Goal: Register for event/course

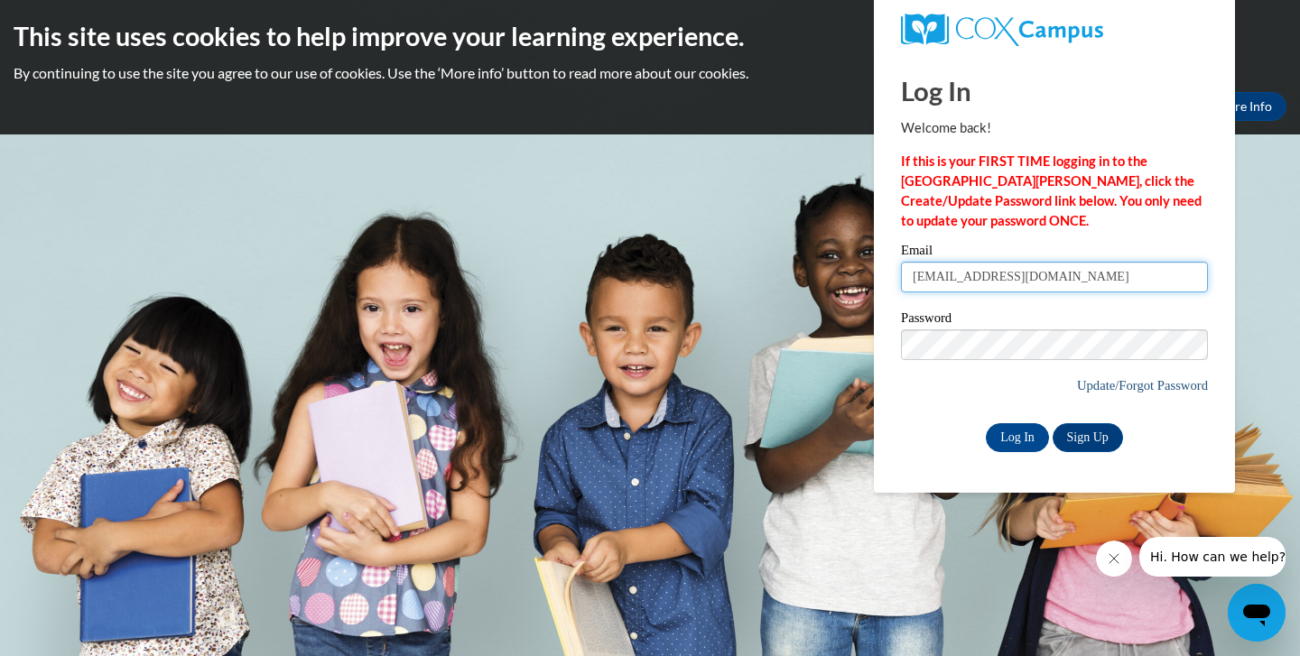
type input "[EMAIL_ADDRESS][DOMAIN_NAME]"
click at [1026, 433] on input "Log In" at bounding box center [1017, 437] width 63 height 29
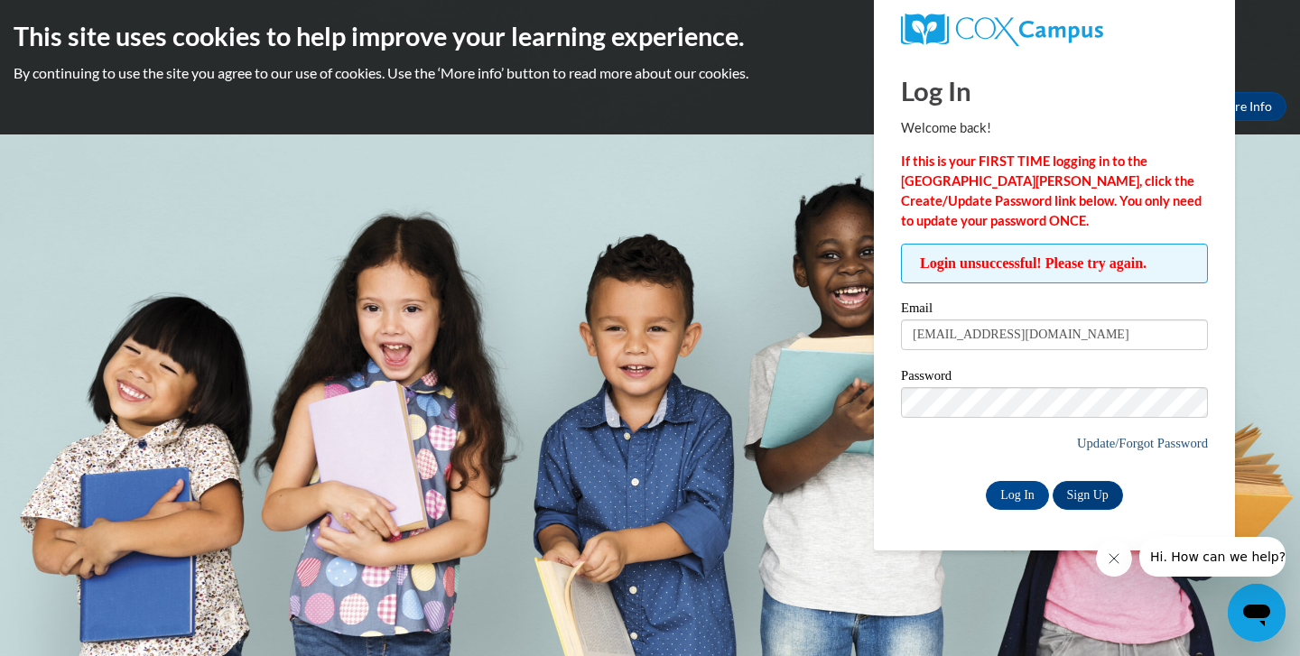
click at [1125, 438] on link "Update/Forgot Password" at bounding box center [1142, 443] width 131 height 14
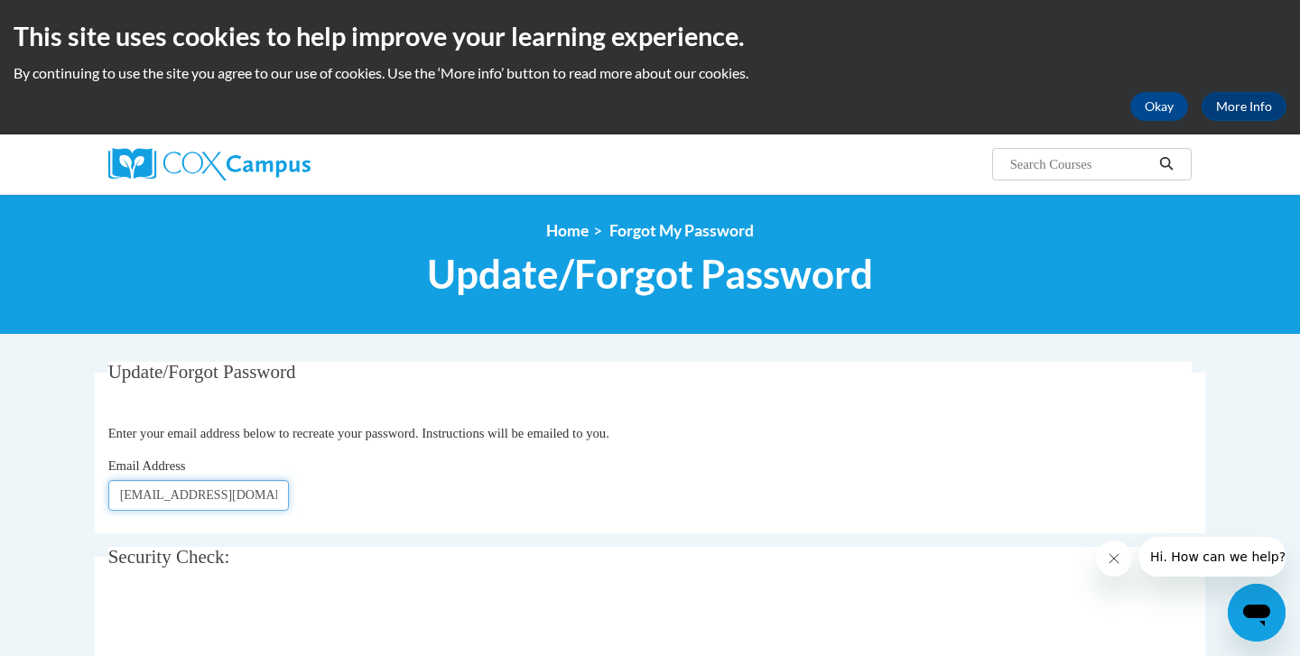
type input "globalt4748@att.net"
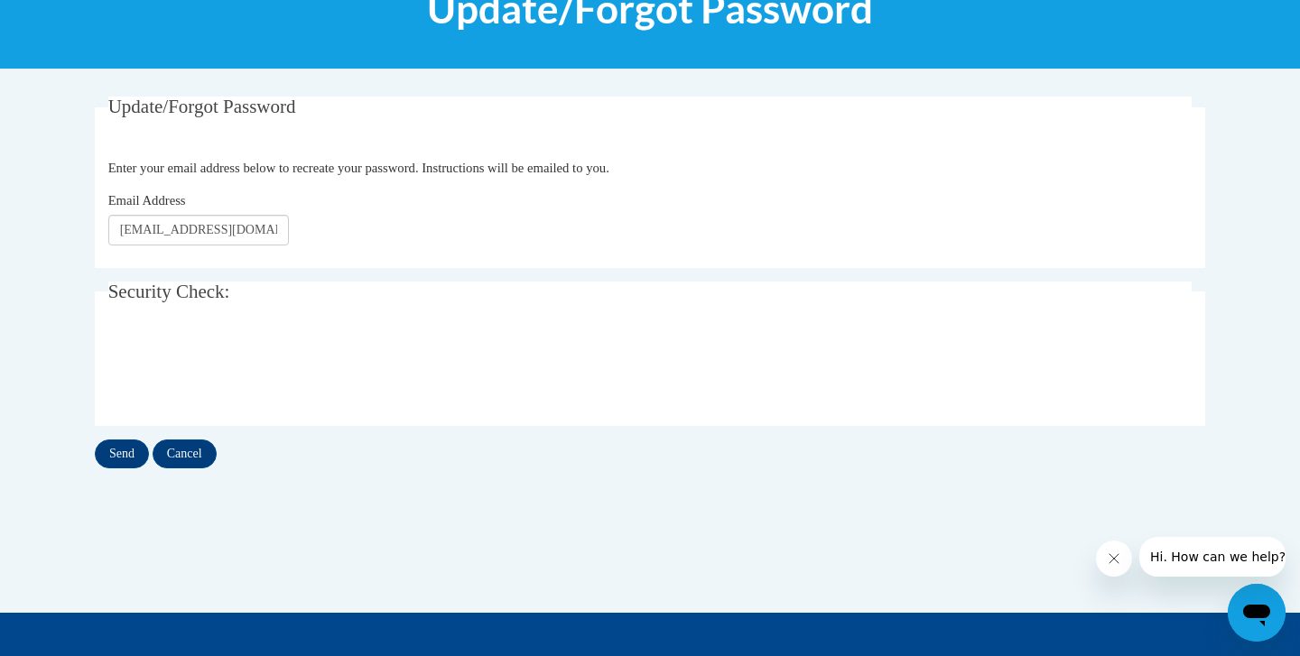
scroll to position [267, 0]
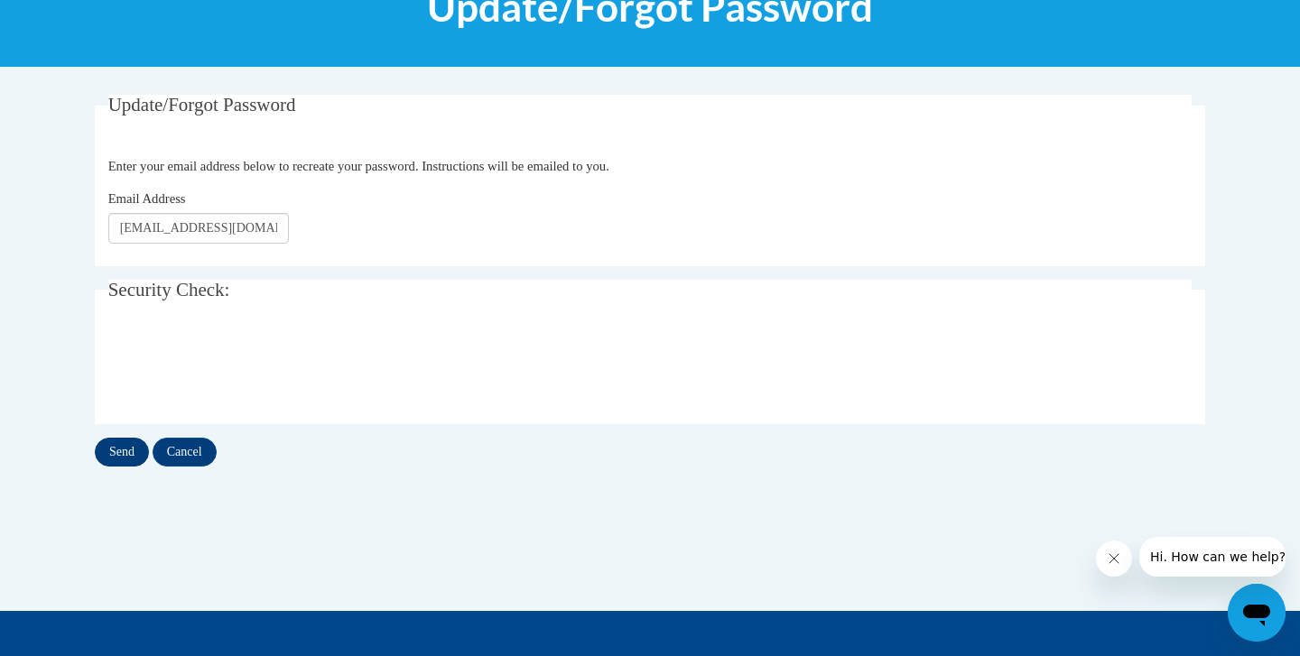
click at [125, 456] on input "Send" at bounding box center [122, 452] width 54 height 29
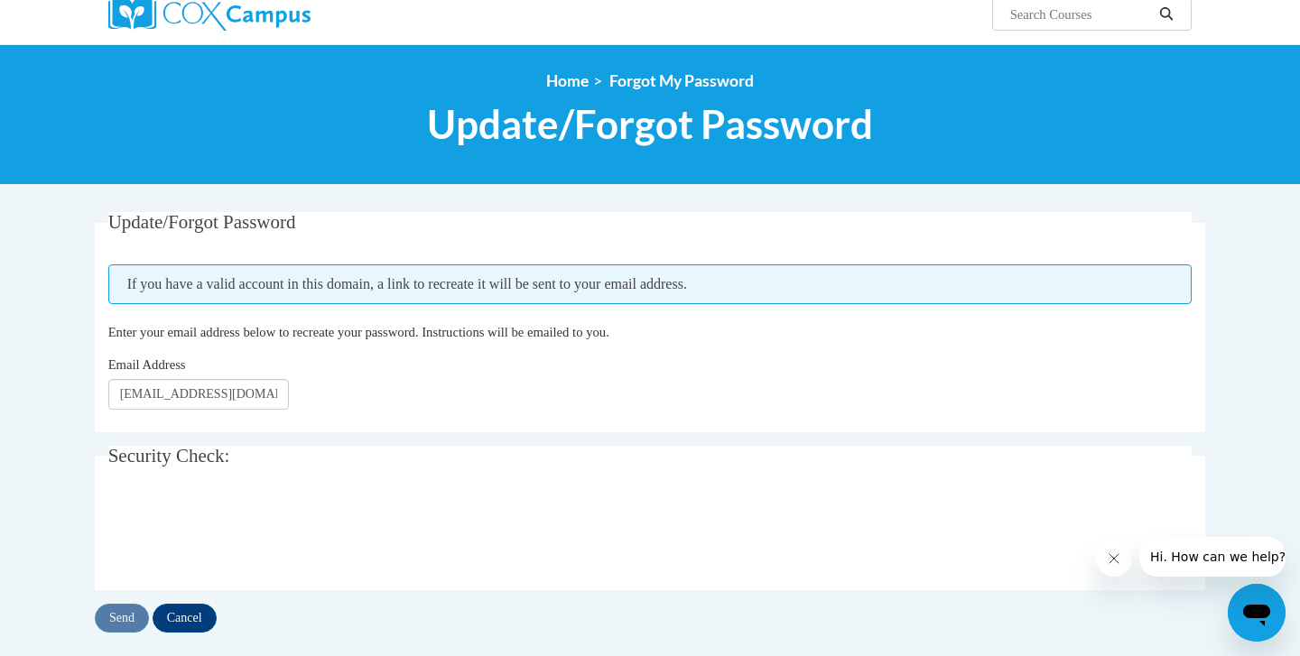
scroll to position [152, 0]
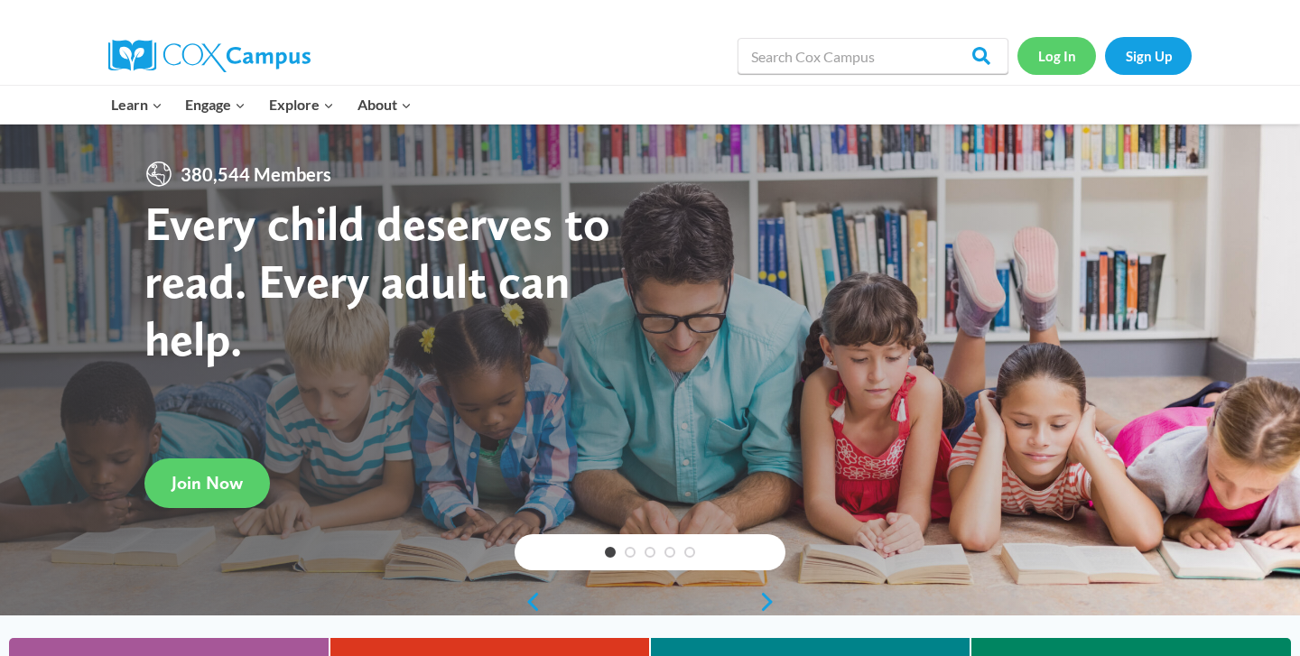
click at [1047, 59] on link "Log In" at bounding box center [1056, 55] width 79 height 37
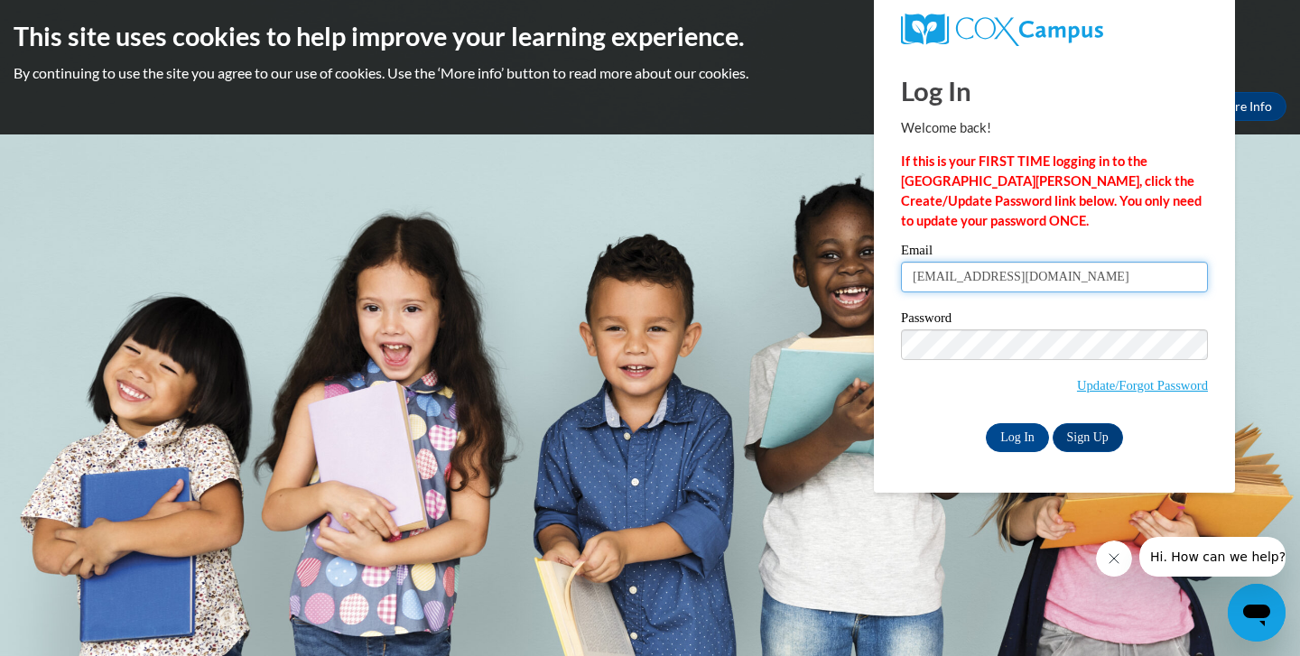
type input "[EMAIL_ADDRESS][DOMAIN_NAME]"
click at [1009, 435] on input "Log In" at bounding box center [1017, 437] width 63 height 29
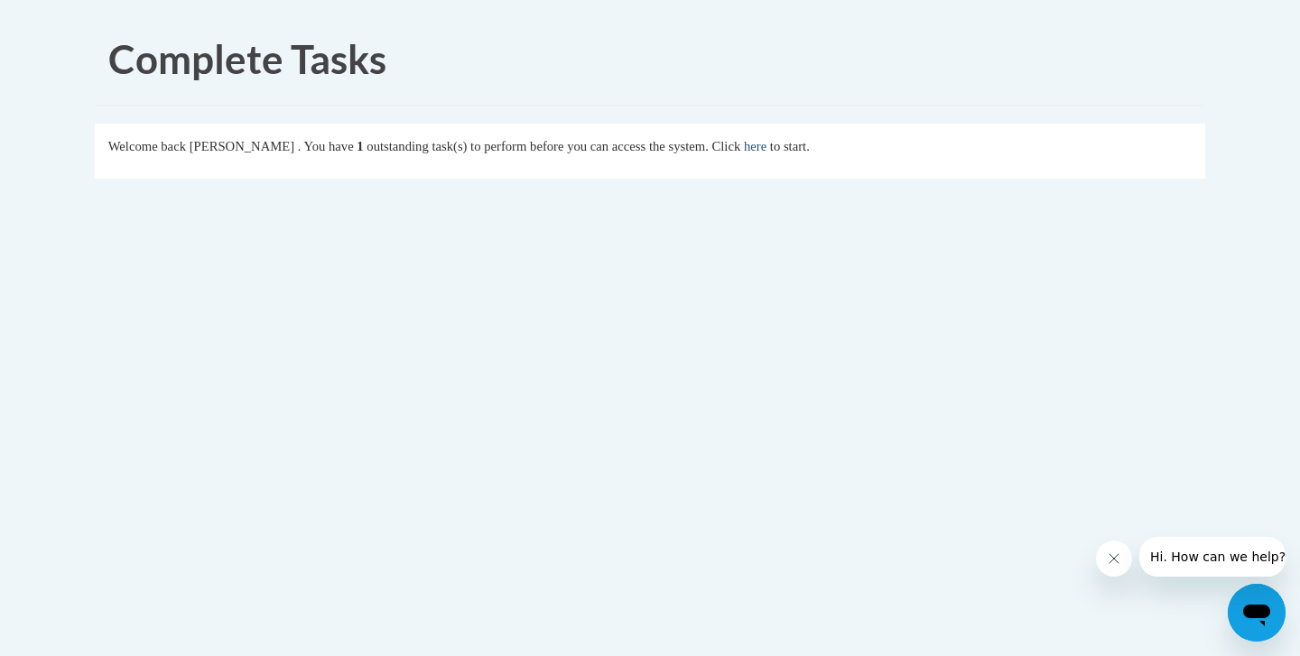
click at [766, 151] on link "here" at bounding box center [755, 146] width 23 height 14
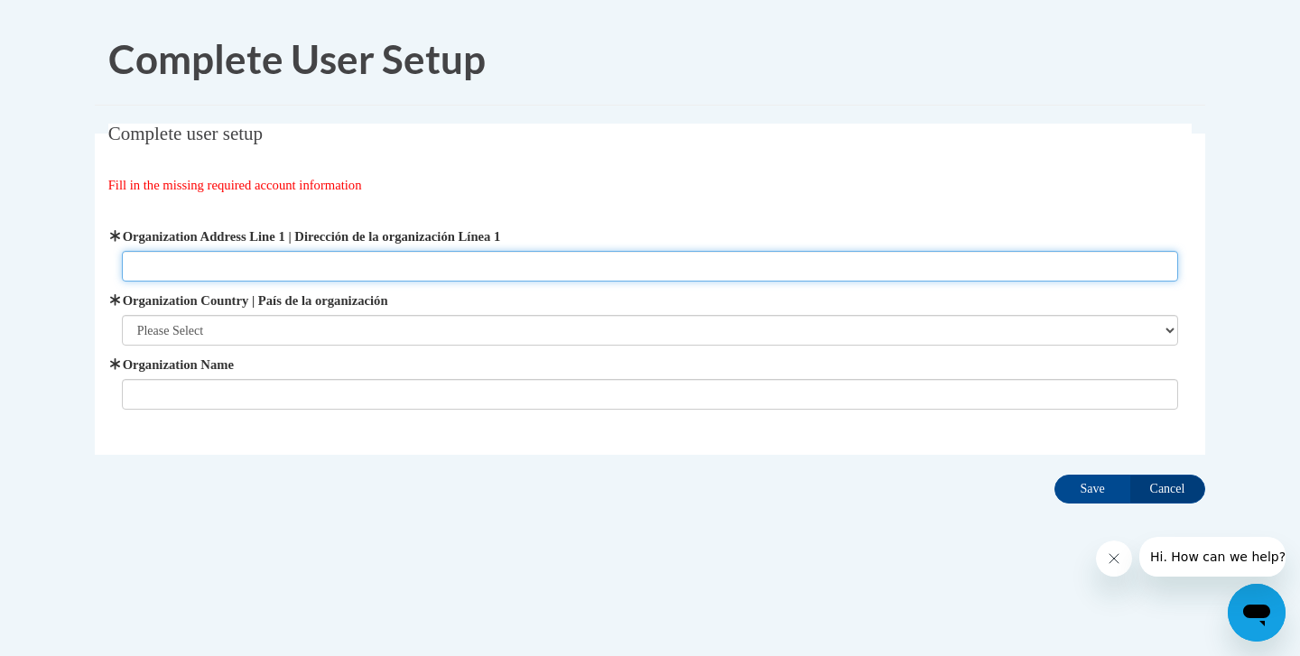
click at [437, 268] on input "Organization Address Line 1 | Dirección de la organización Línea 1" at bounding box center [650, 266] width 1057 height 31
type input "3645 Marketplace Blvd., Suite 130-349, East Point, GA 30344"
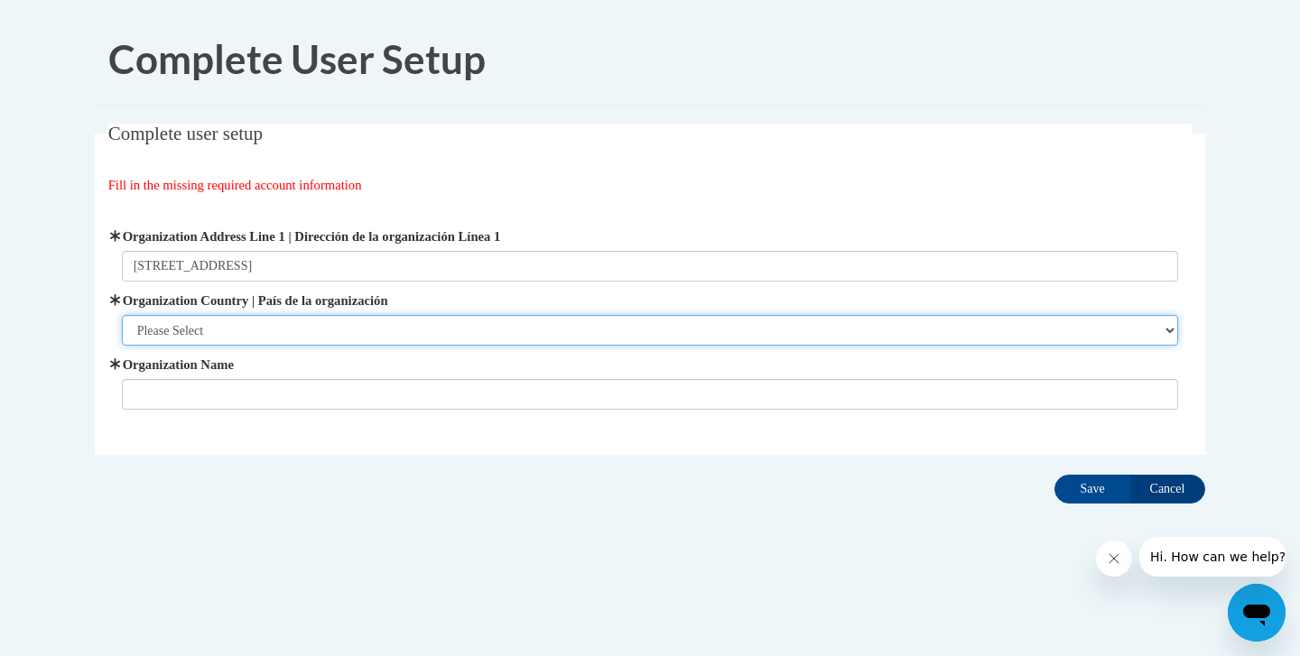
select select "ad49bcad-a171-4b2e-b99c-48b446064914"
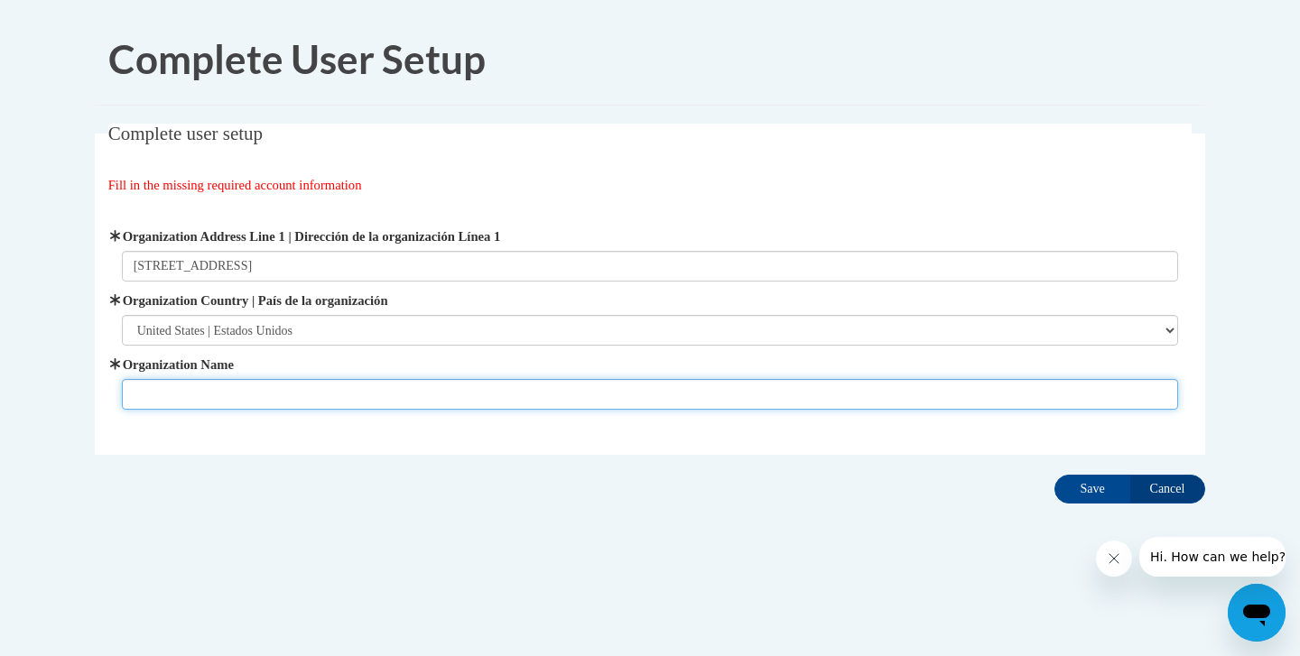
click at [243, 393] on input "Organization Name" at bounding box center [650, 394] width 1057 height 31
type input "Global Tech Academy Inc."
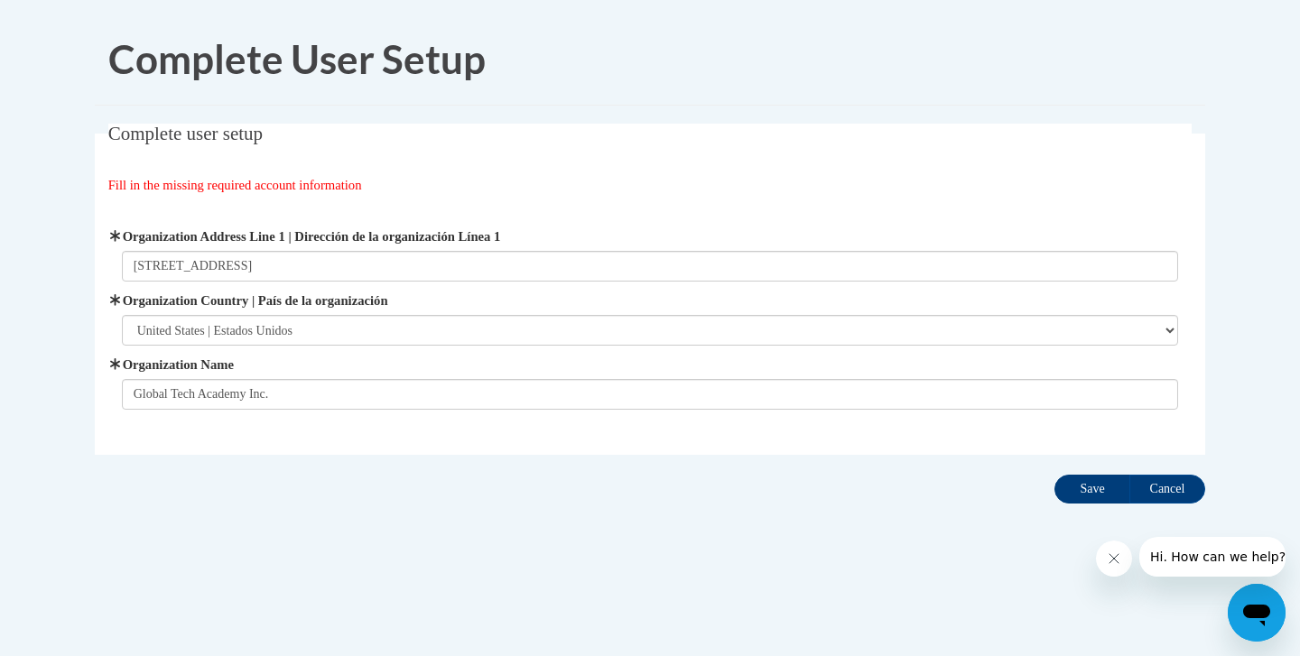
click at [1087, 488] on input "Save" at bounding box center [1092, 489] width 76 height 29
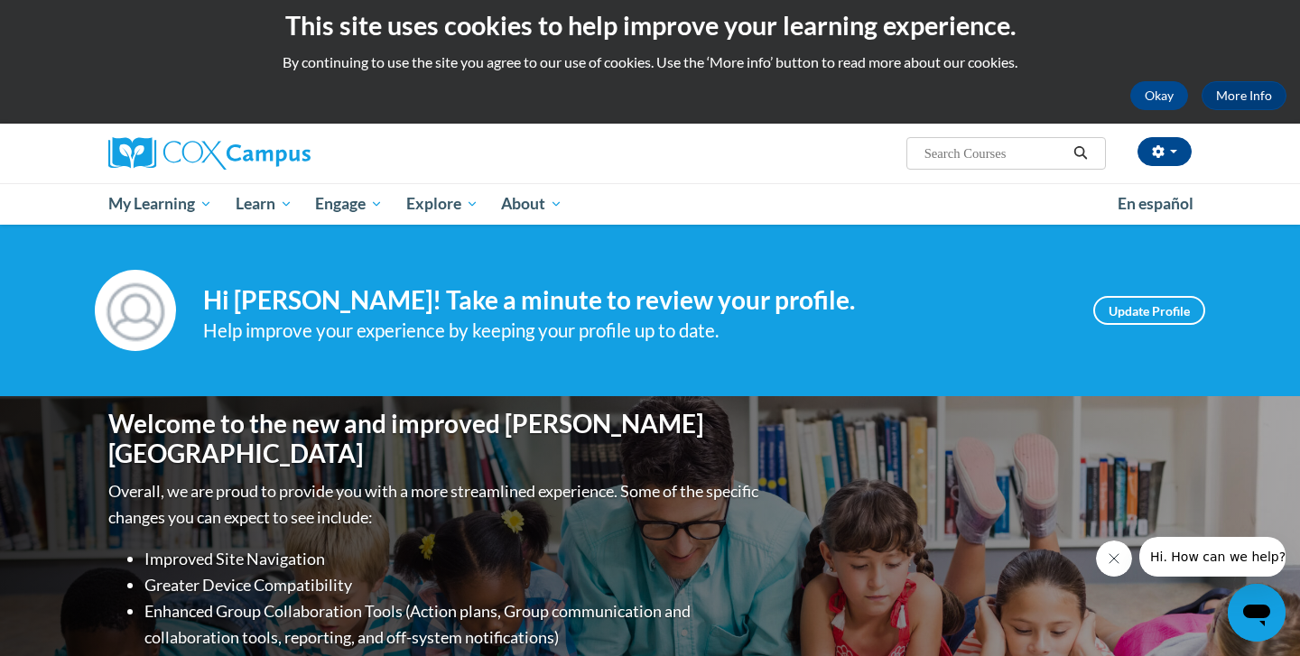
scroll to position [7, 0]
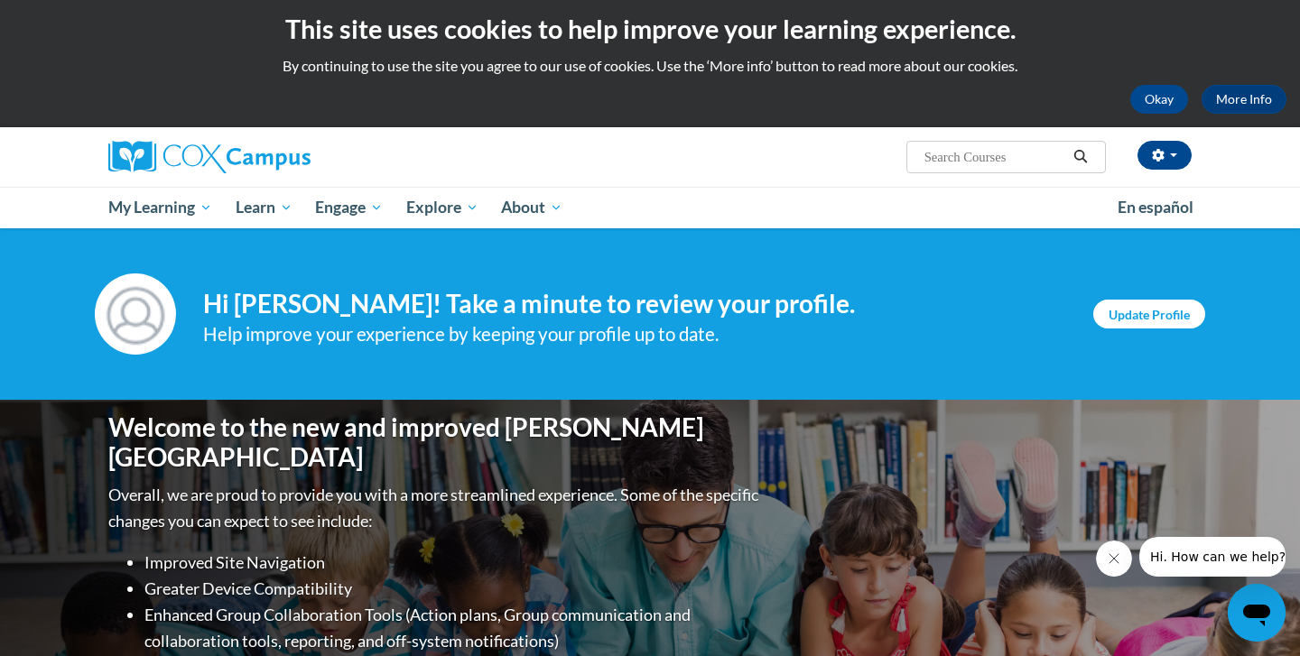
click at [1154, 313] on link "Update Profile" at bounding box center [1149, 314] width 112 height 29
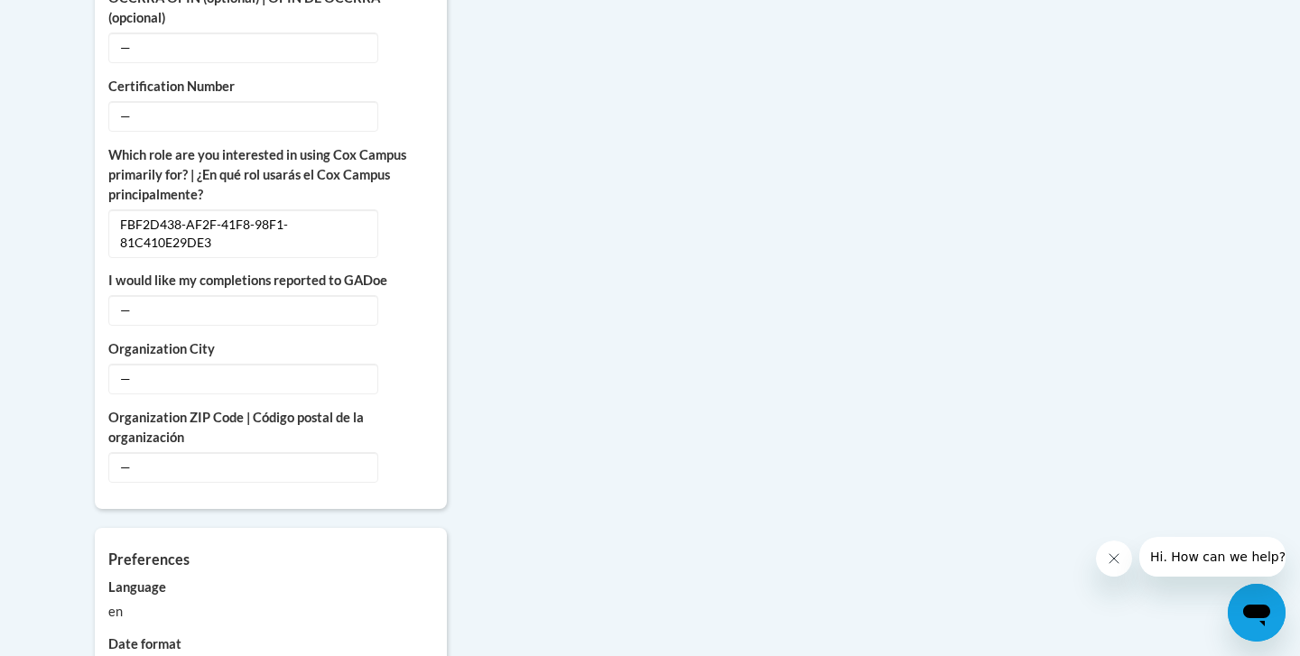
scroll to position [1013, 0]
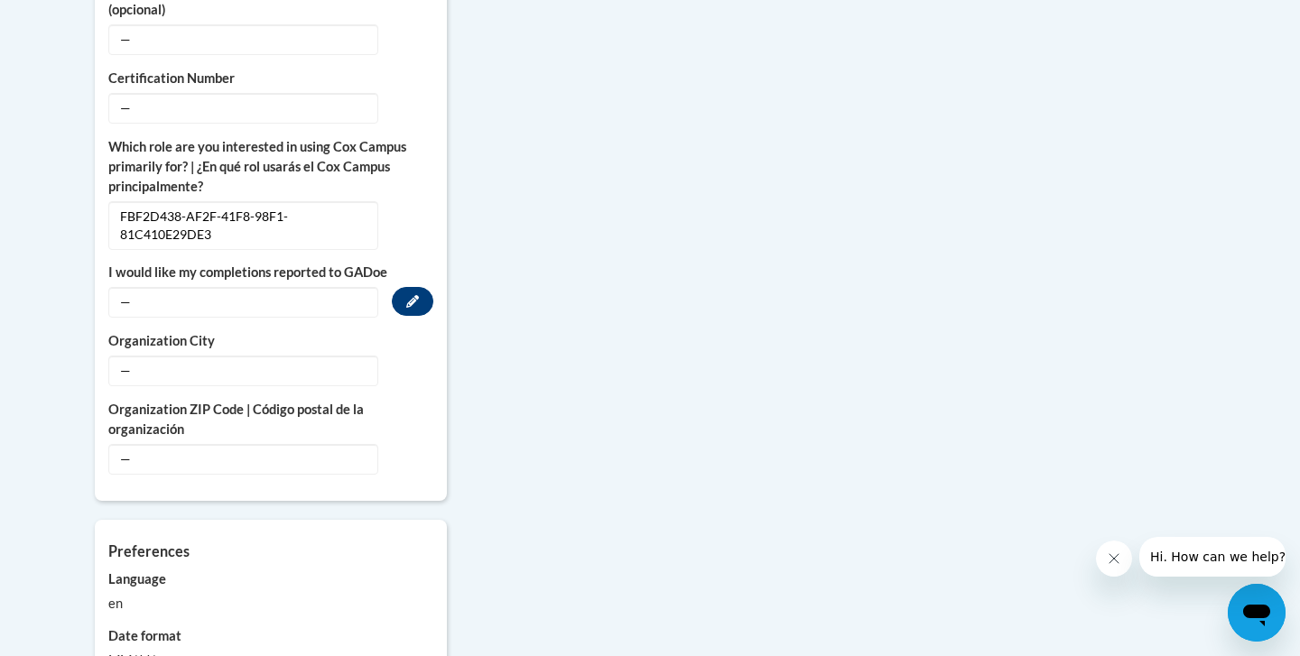
click at [408, 295] on icon "Custom profile fields" at bounding box center [412, 301] width 13 height 13
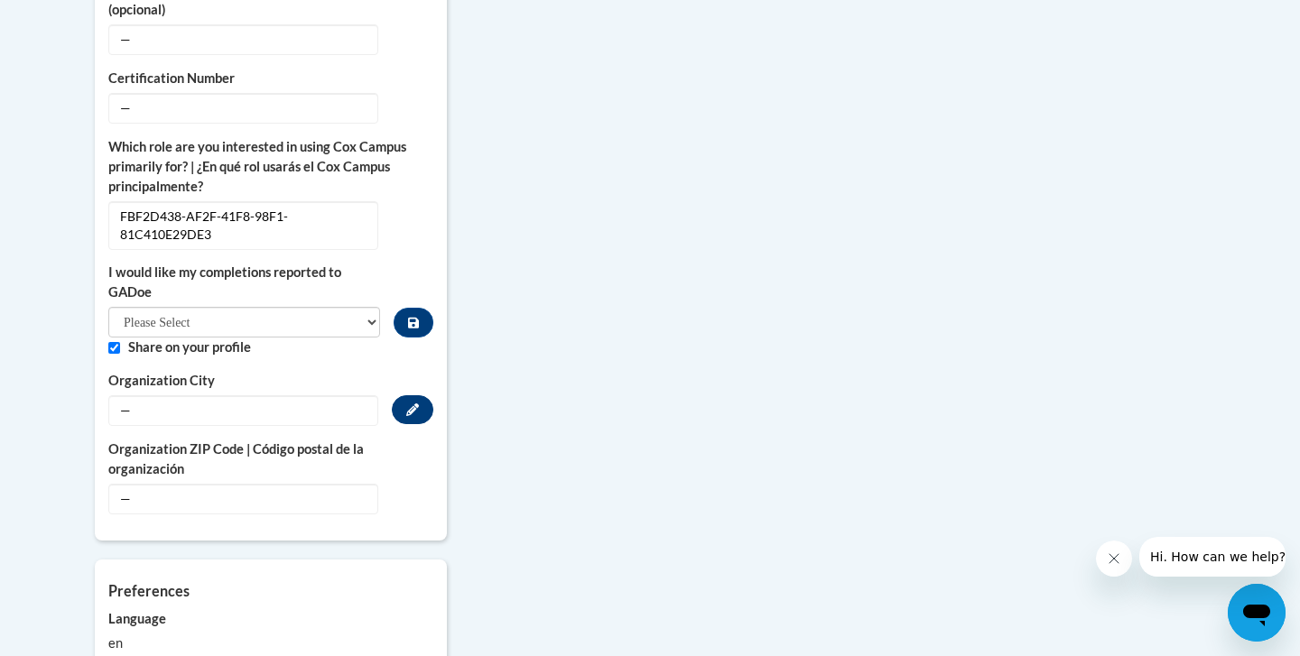
click at [411, 403] on icon "Custom profile fields" at bounding box center [412, 409] width 13 height 13
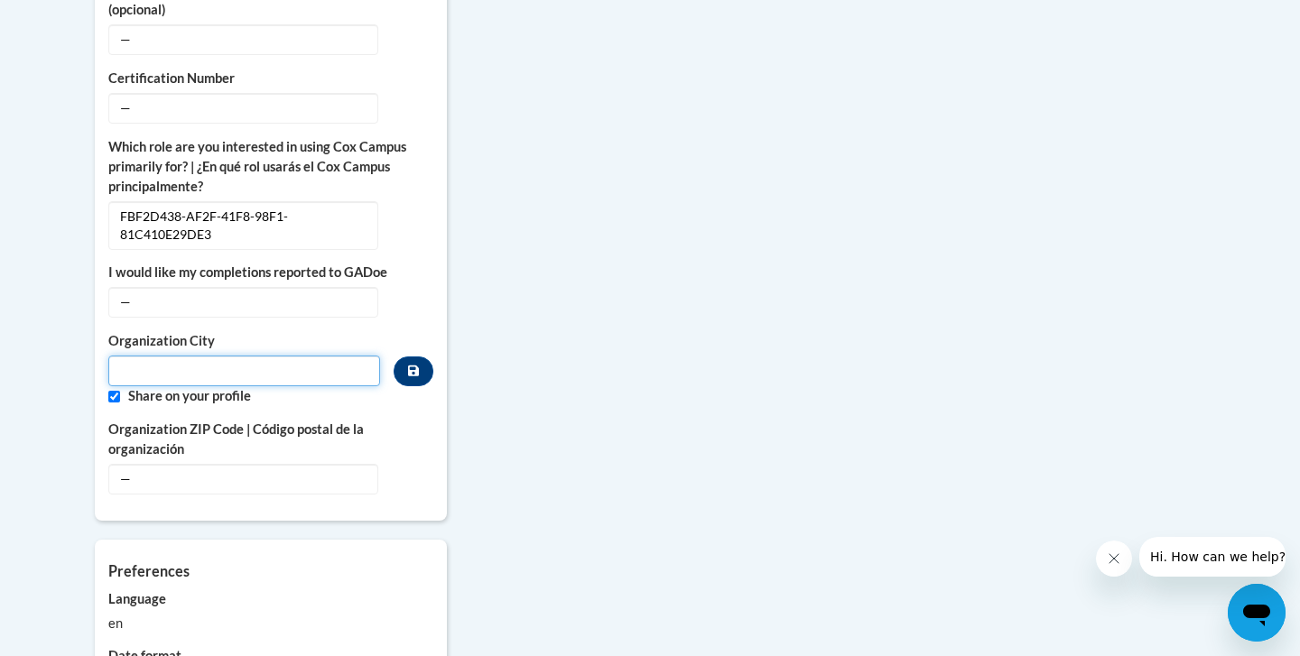
click at [370, 356] on input "Metadata input" at bounding box center [244, 371] width 272 height 31
click at [417, 386] on label "Share on your profile" at bounding box center [280, 396] width 305 height 20
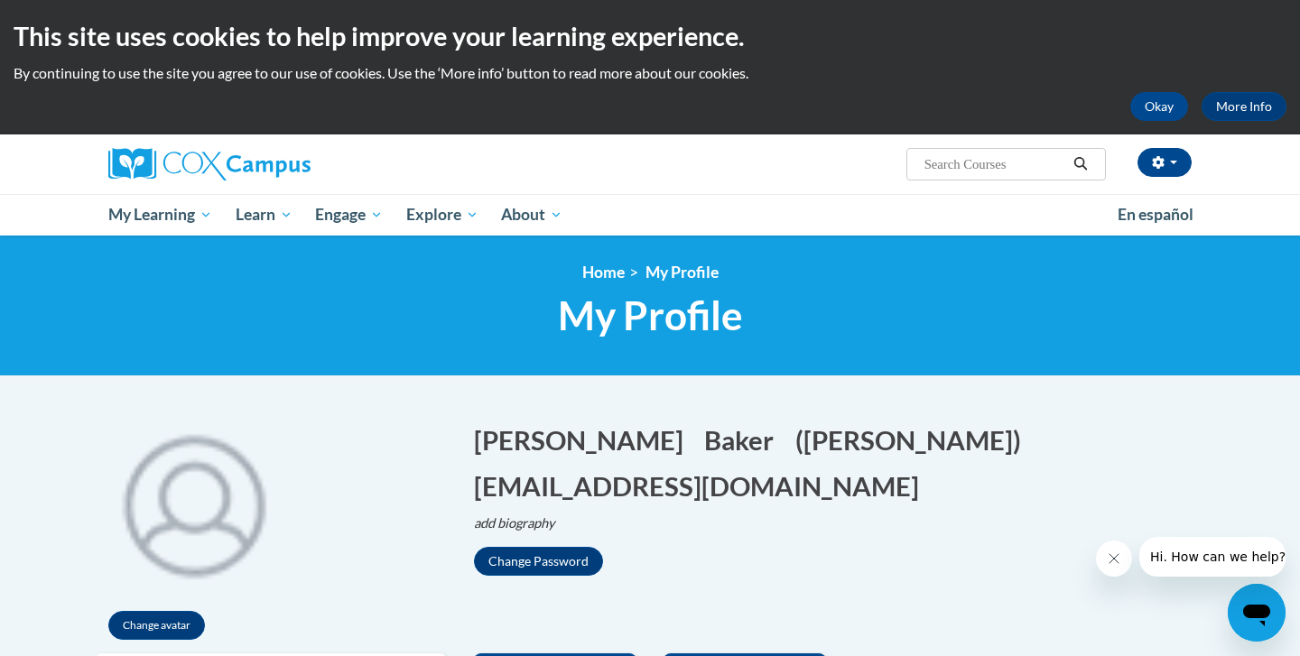
scroll to position [0, 0]
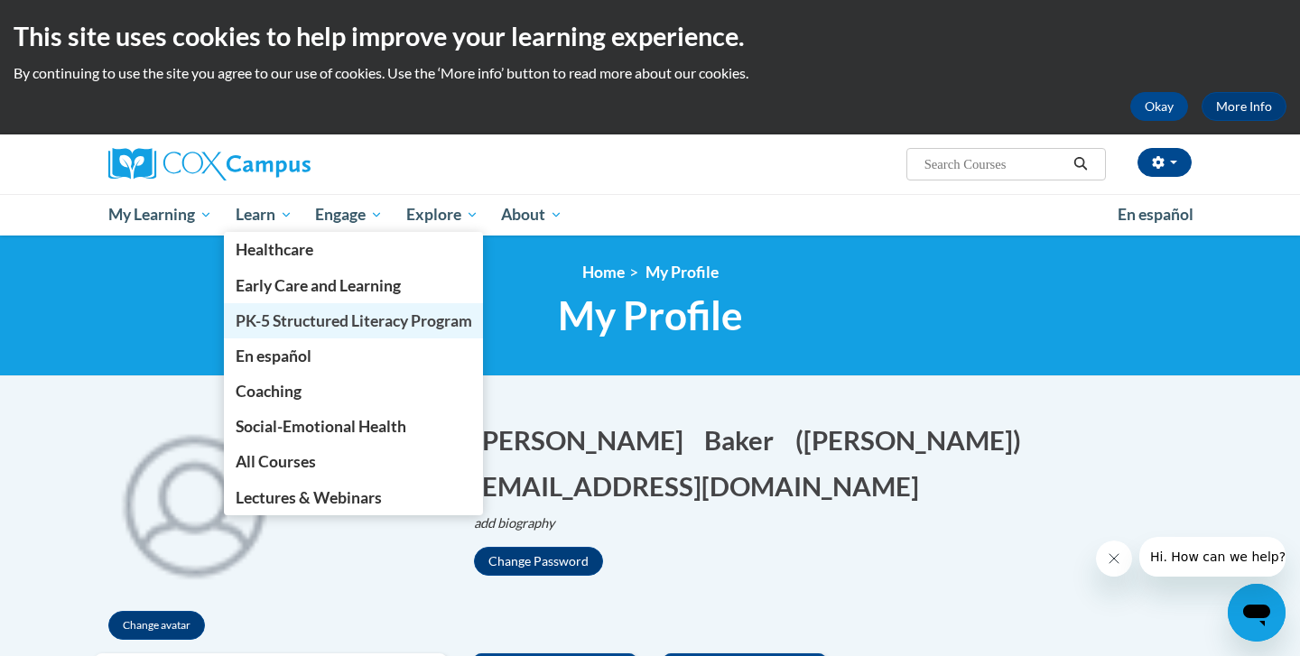
click at [306, 319] on span "PK-5 Structured Literacy Program" at bounding box center [354, 320] width 236 height 19
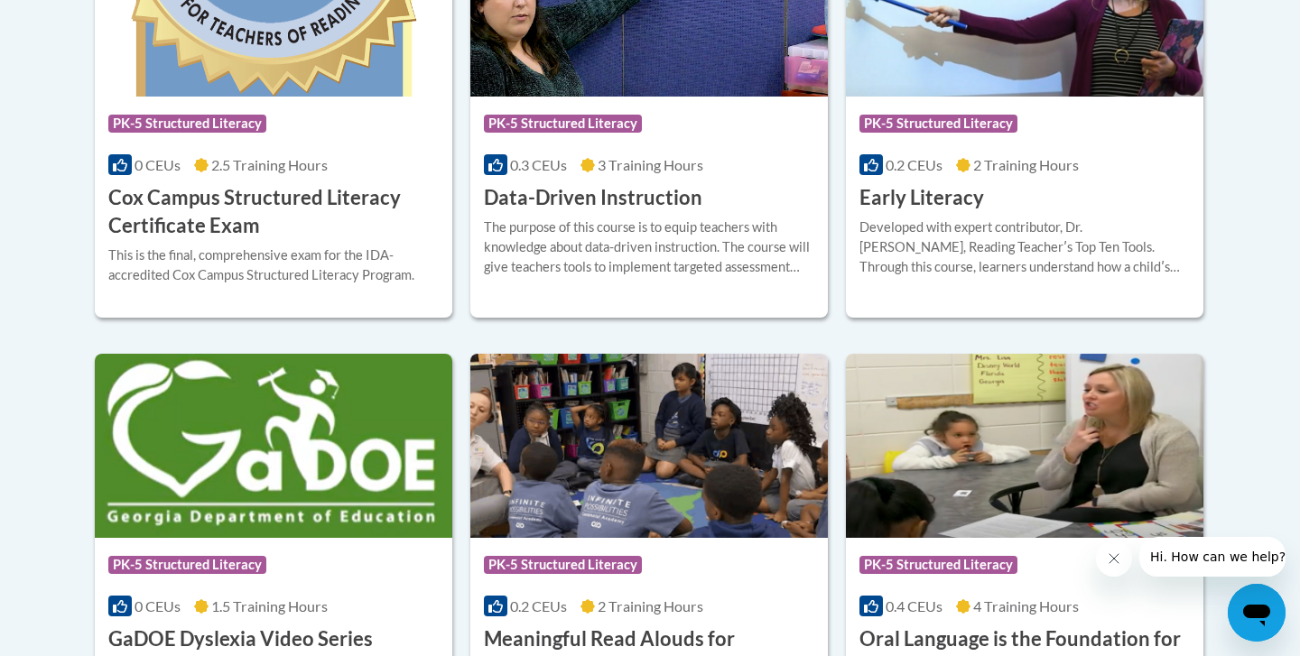
scroll to position [906, 0]
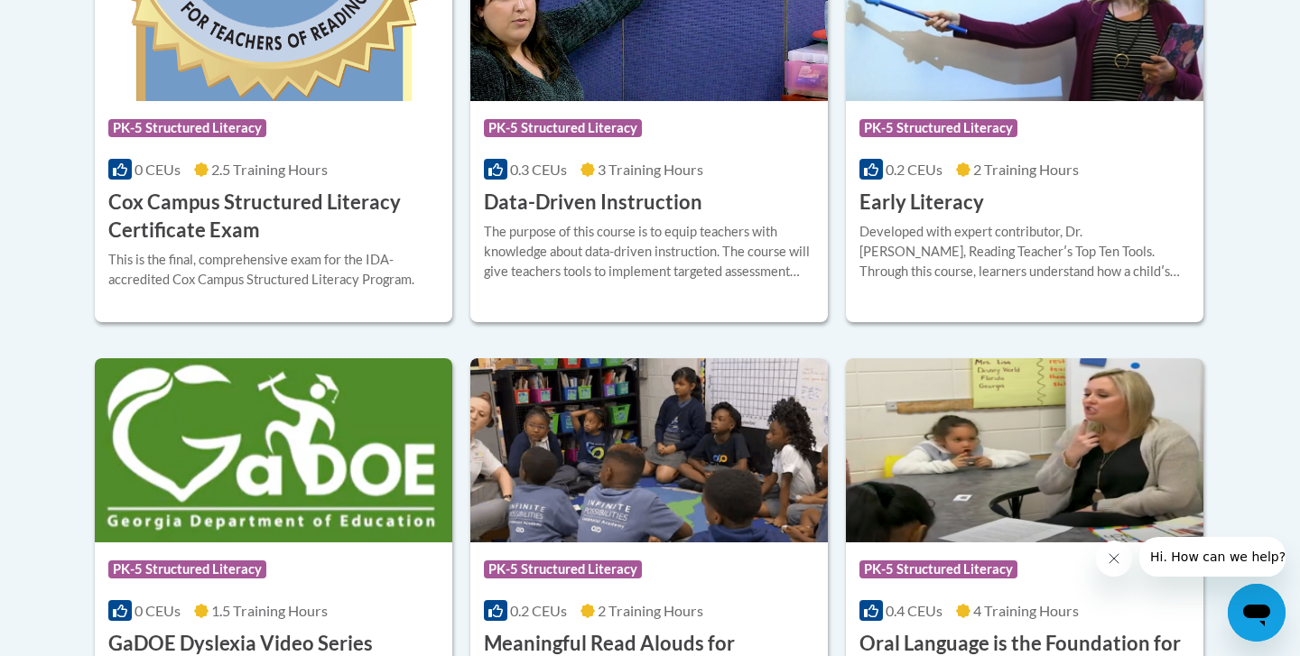
click at [1001, 209] on div "Course Category: PK-5 Structured Literacy 0.2 CEUs 2 Training Hours COURSE Earl…" at bounding box center [1024, 159] width 357 height 116
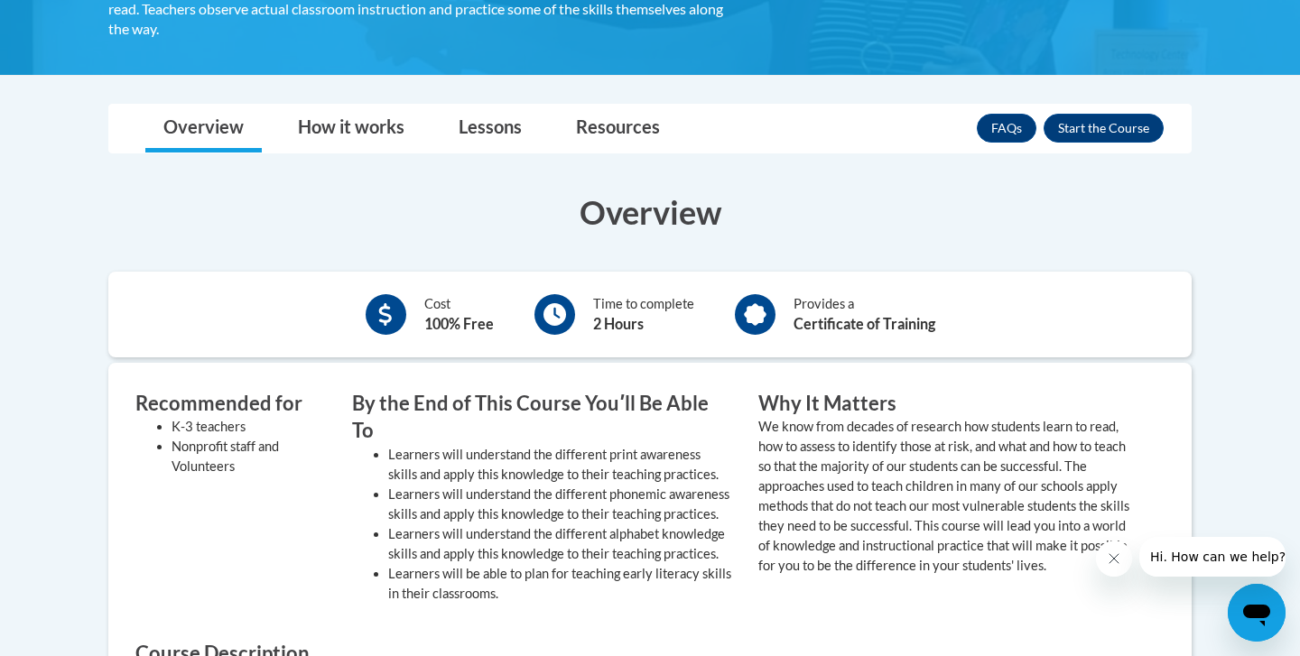
scroll to position [431, 0]
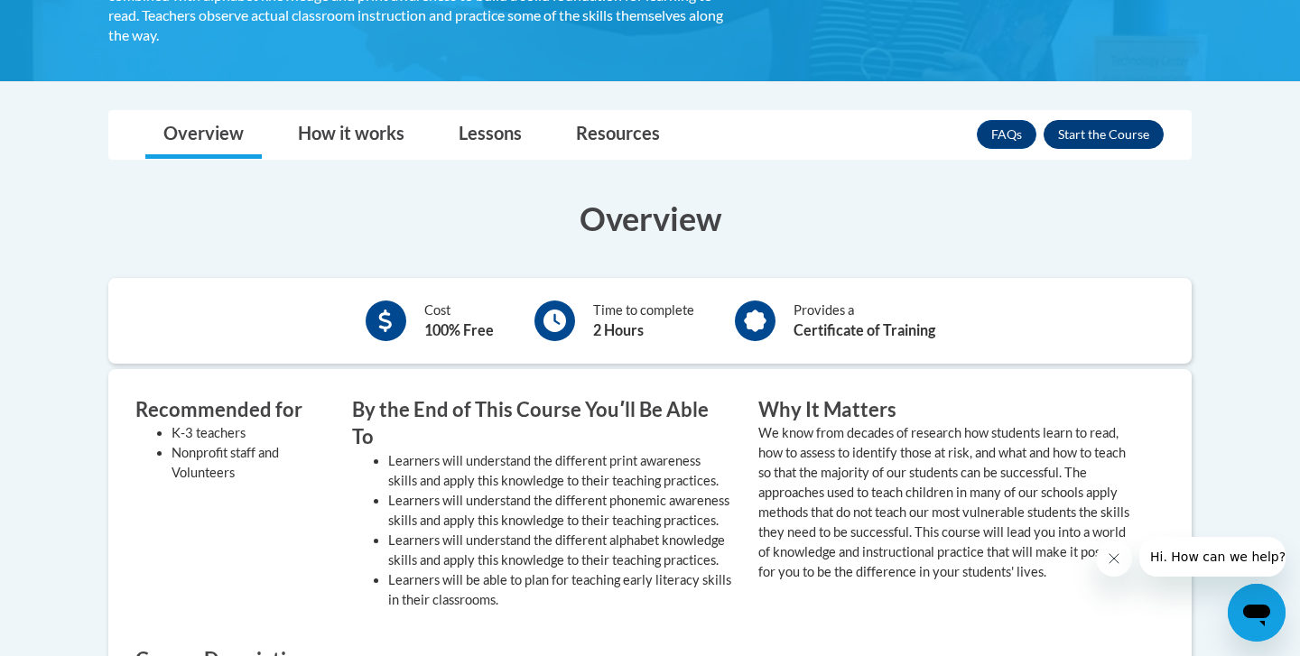
click at [1091, 135] on button "Enroll" at bounding box center [1103, 134] width 120 height 29
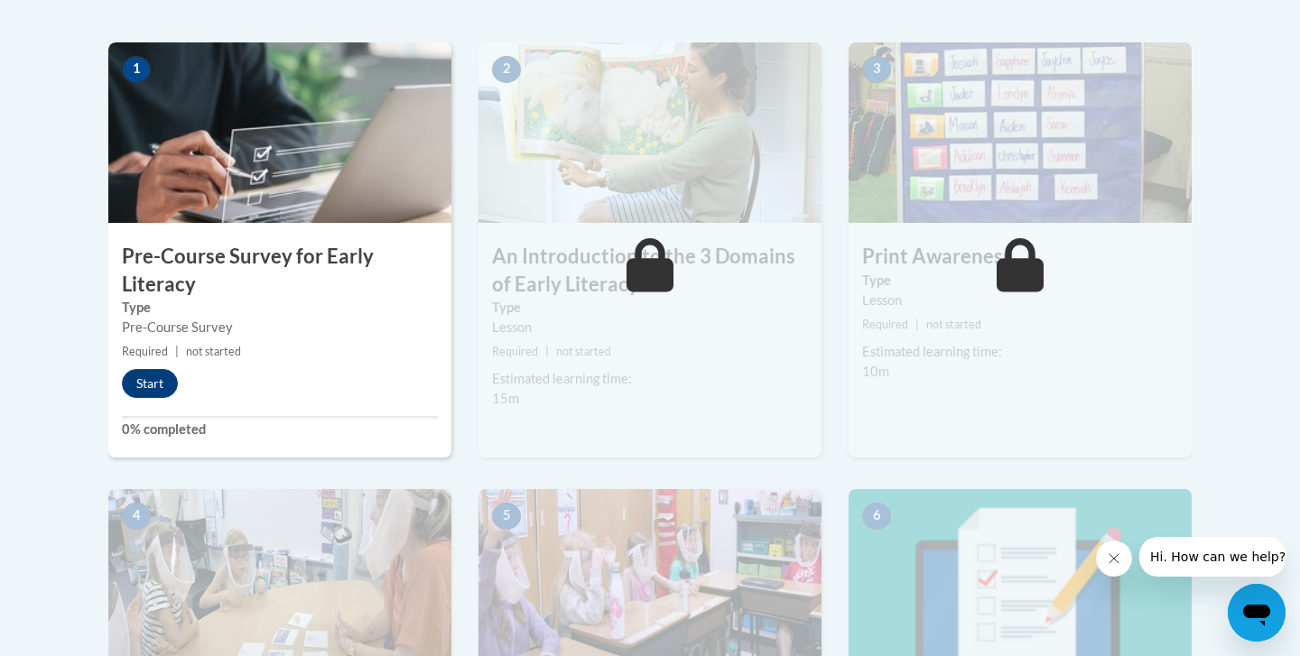
scroll to position [561, 0]
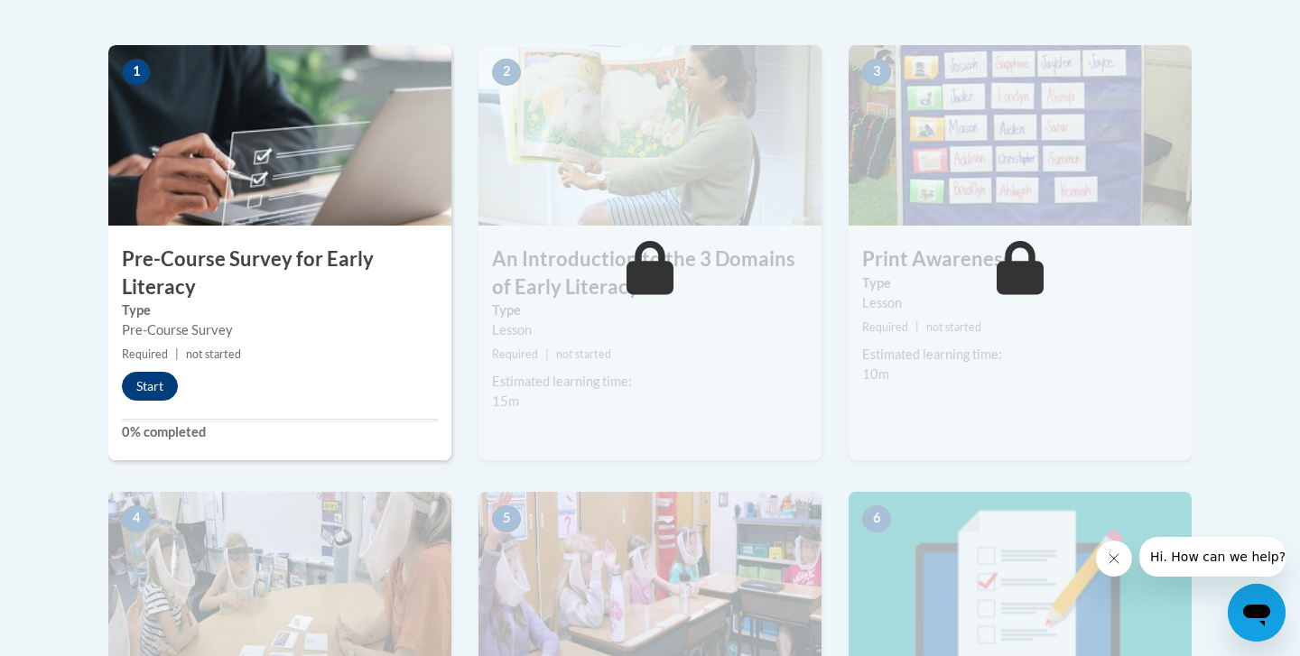
click at [157, 385] on button "Start" at bounding box center [150, 386] width 56 height 29
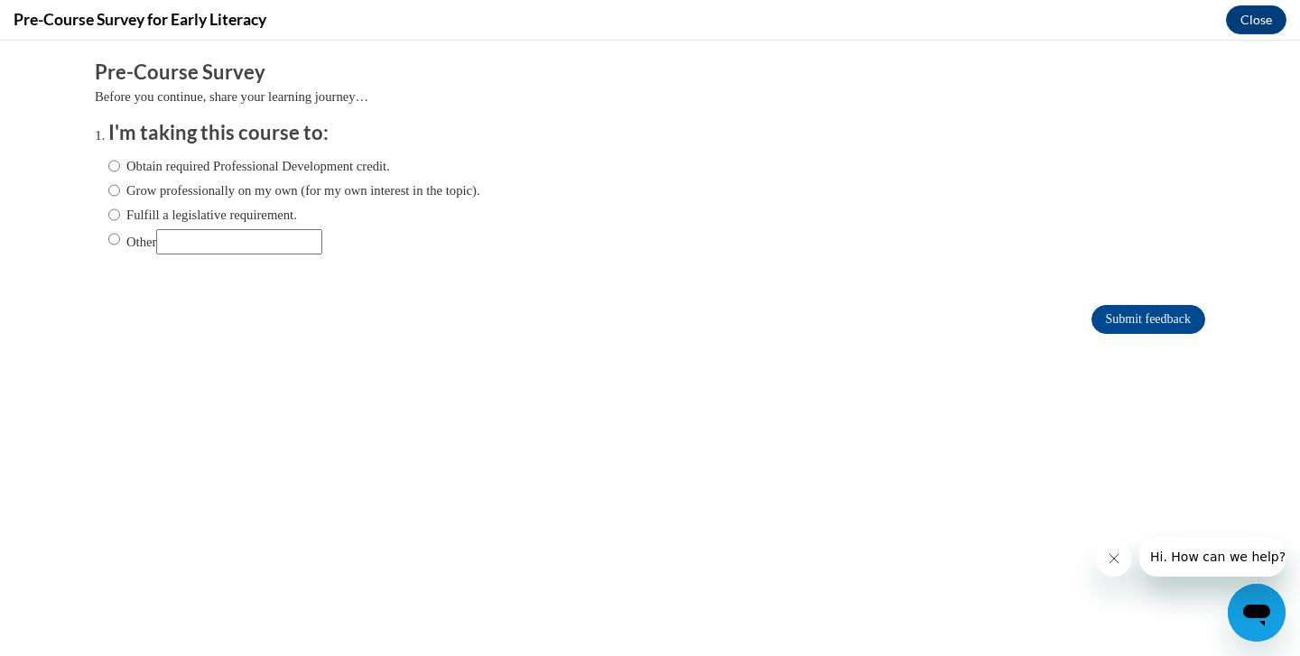
scroll to position [0, 0]
click at [118, 168] on input "Obtain required Professional Development credit." at bounding box center [114, 166] width 12 height 20
radio input "true"
click at [115, 209] on input "Fulfill a legislative requirement." at bounding box center [114, 215] width 12 height 20
radio input "true"
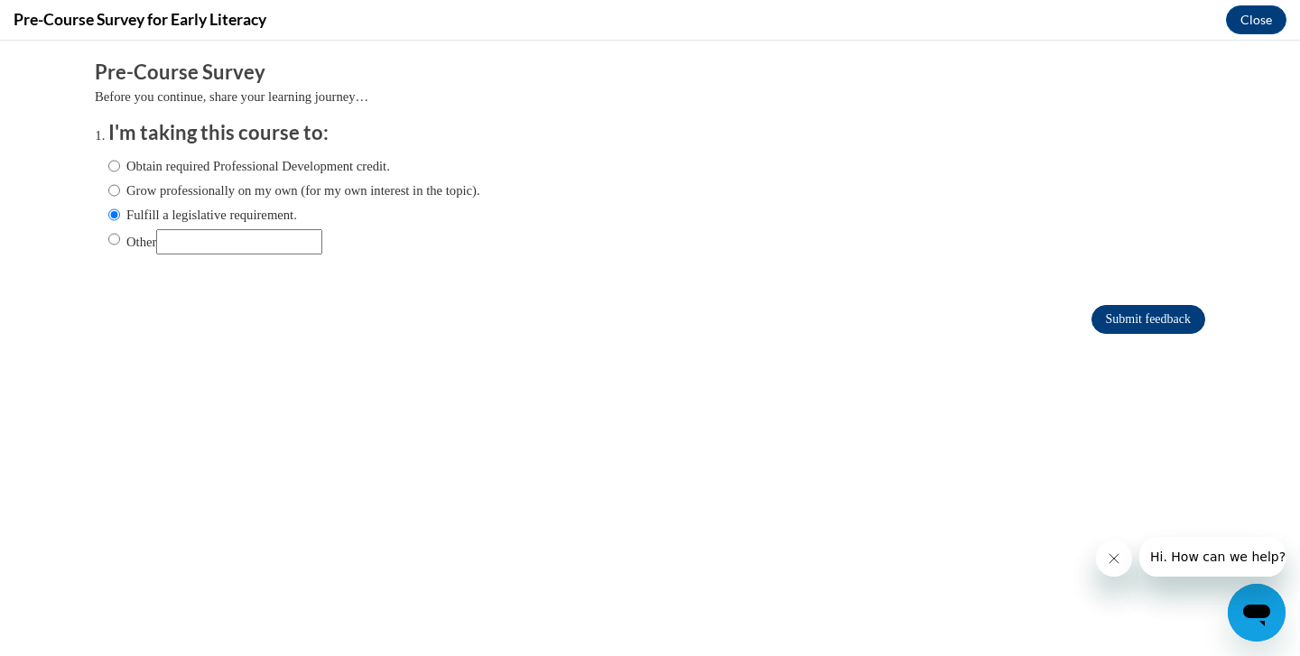
click at [1126, 320] on input "Submit feedback" at bounding box center [1148, 319] width 114 height 29
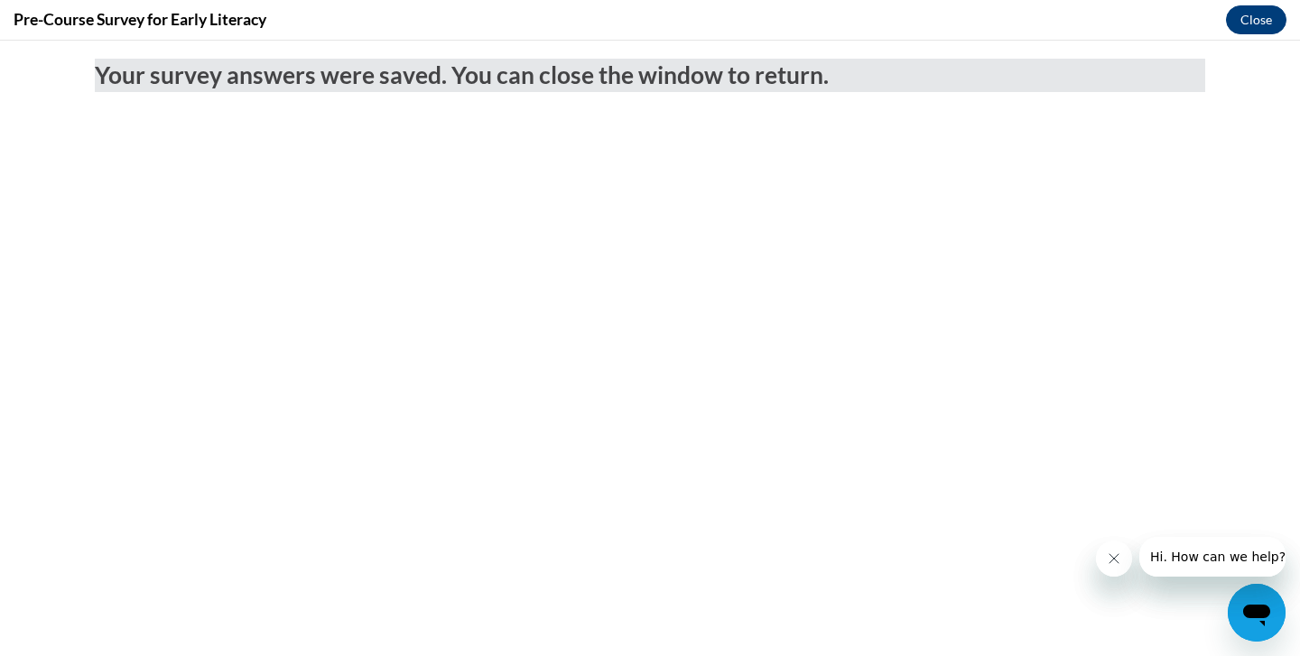
click at [1254, 21] on button "Close" at bounding box center [1256, 19] width 60 height 29
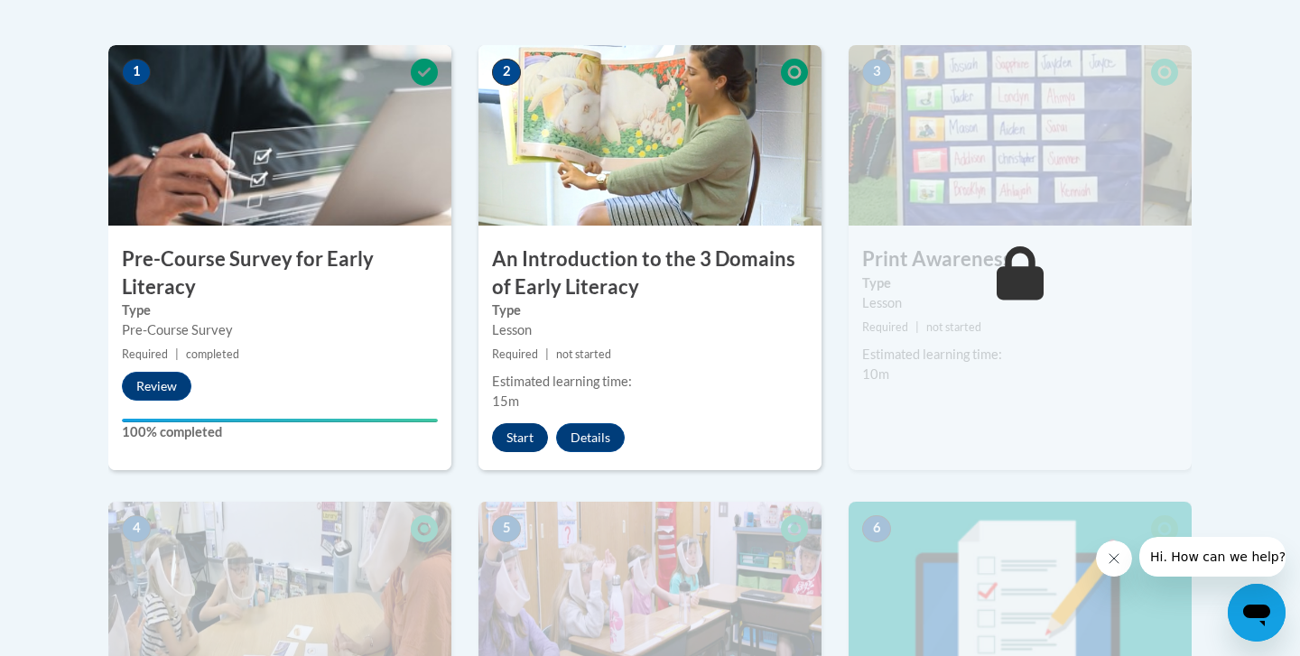
click at [514, 434] on button "Start" at bounding box center [520, 437] width 56 height 29
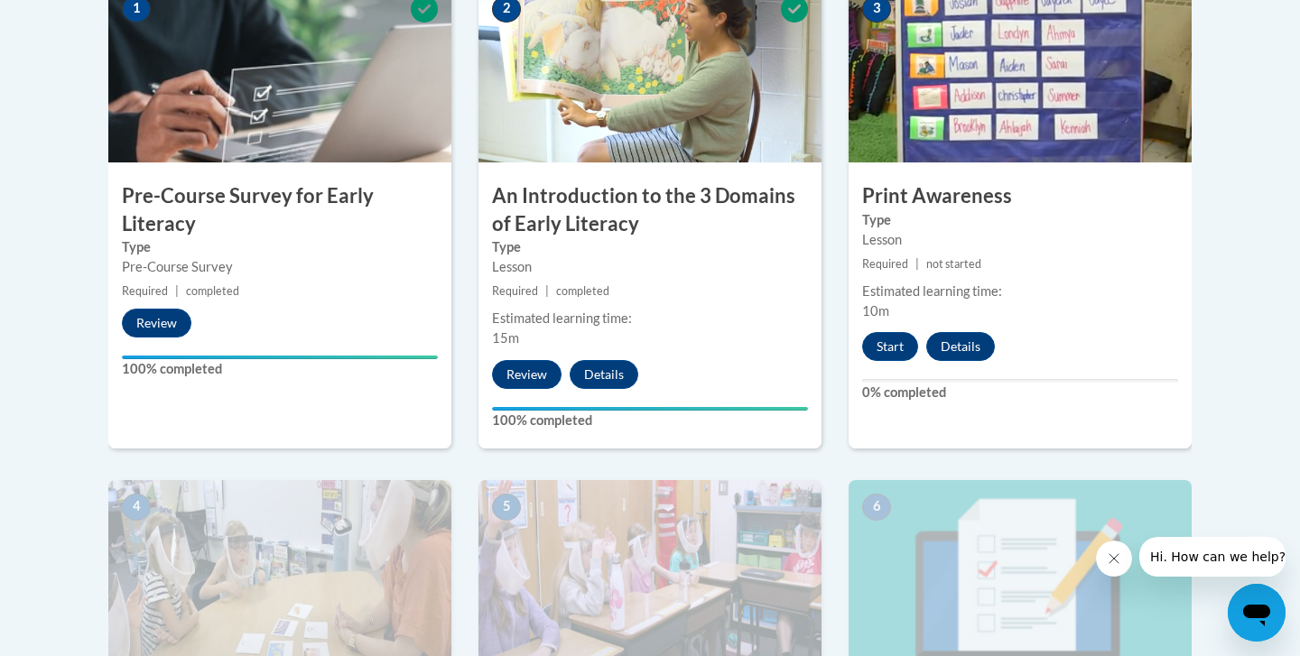
scroll to position [626, 0]
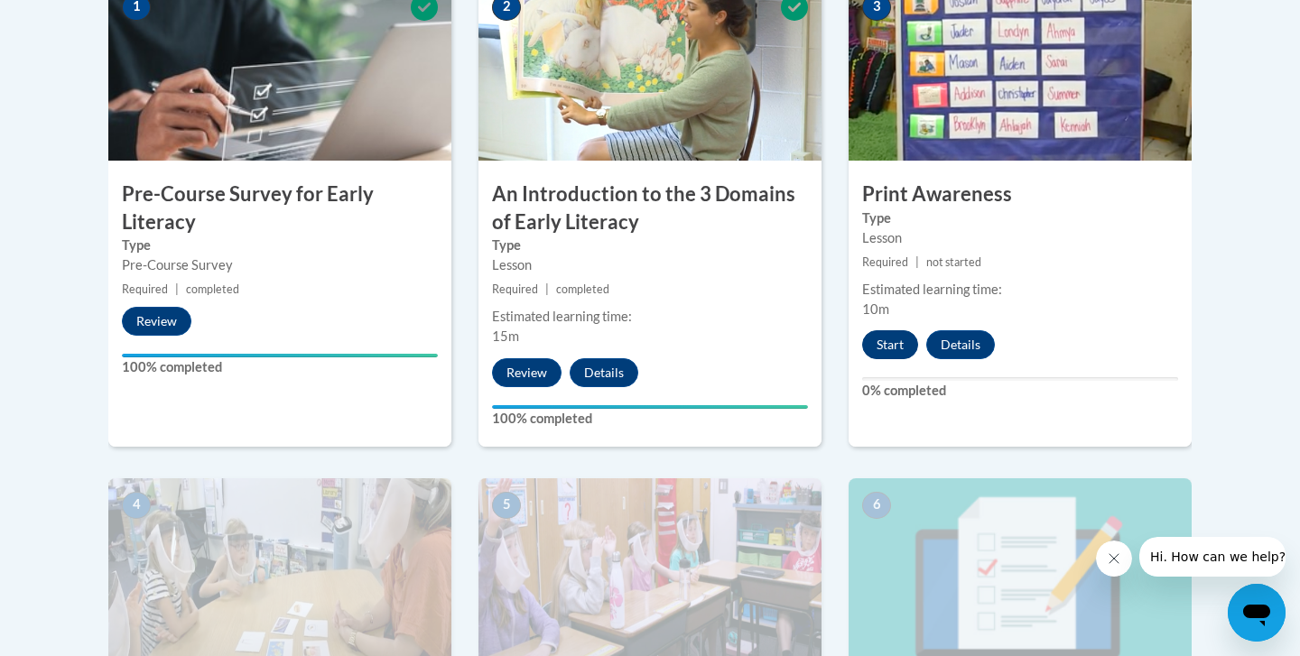
click at [890, 349] on button "Start" at bounding box center [890, 344] width 56 height 29
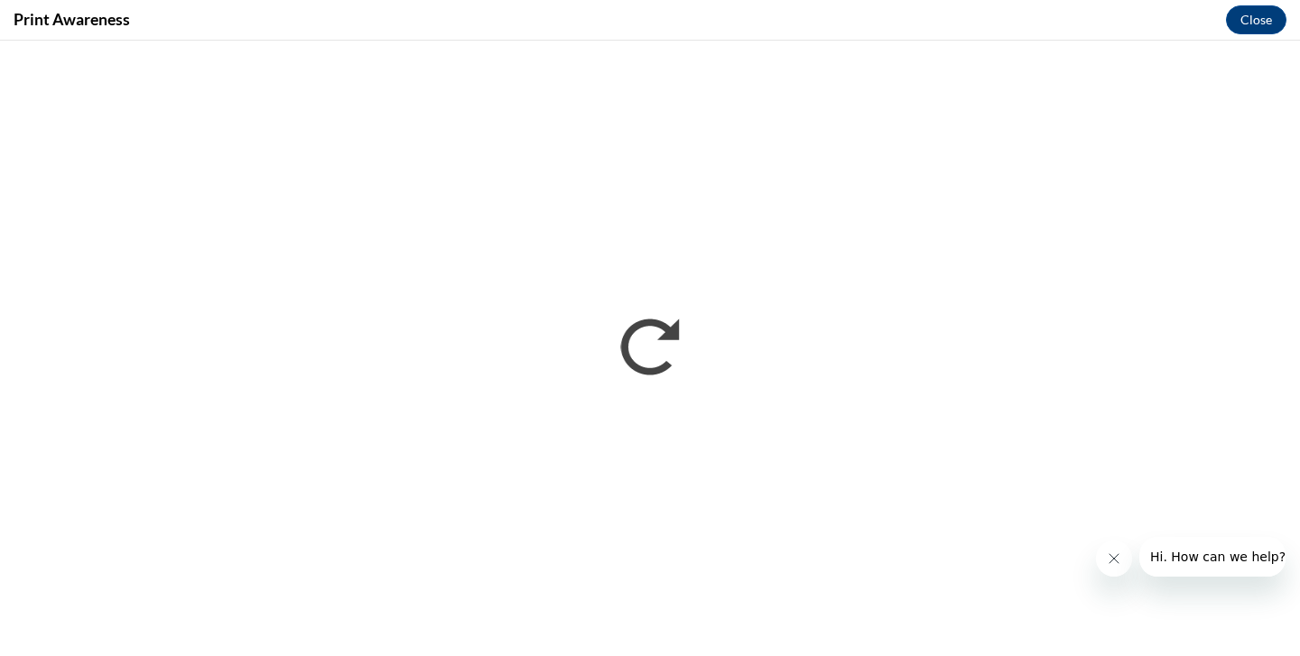
scroll to position [0, 0]
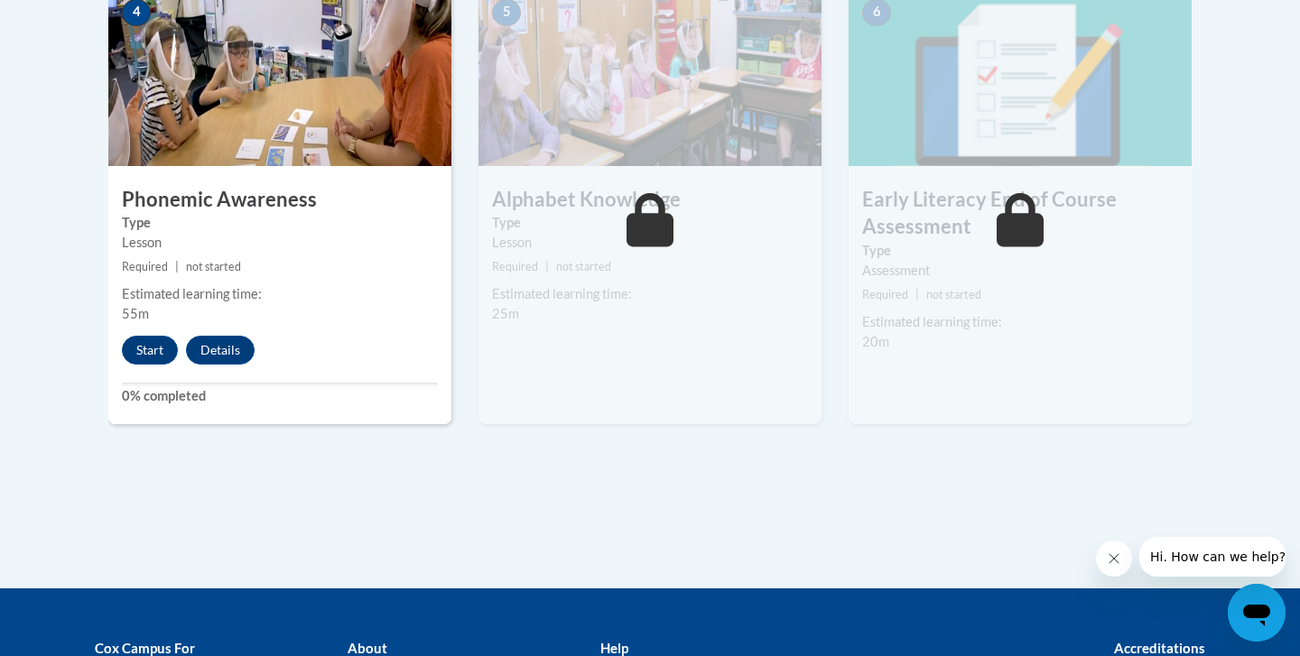
scroll to position [1117, 0]
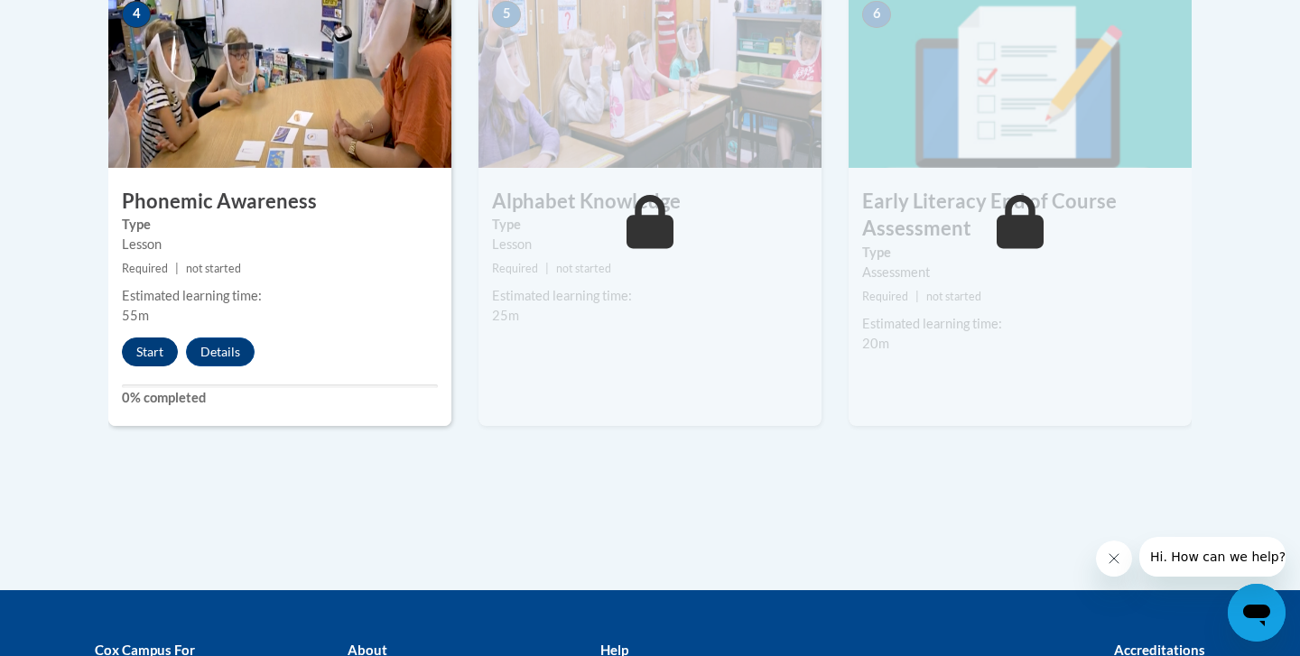
click at [154, 347] on button "Start" at bounding box center [150, 352] width 56 height 29
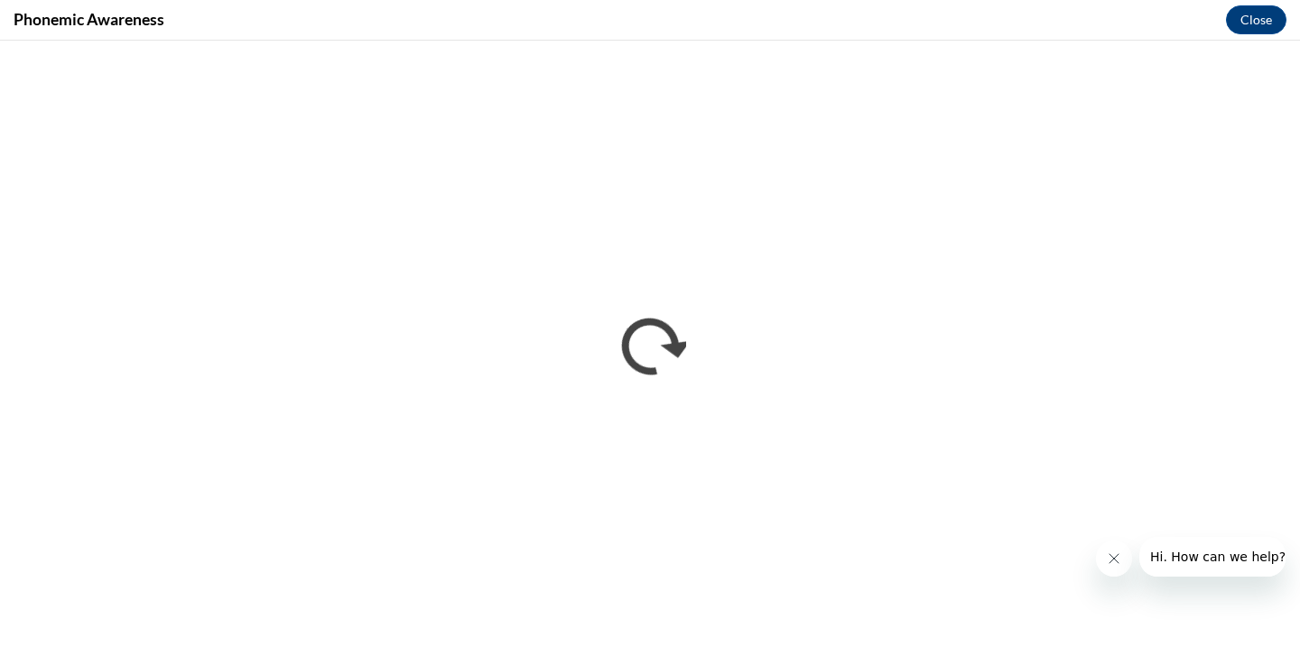
scroll to position [0, 0]
